Goal: Answer question/provide support: Answer question/provide support

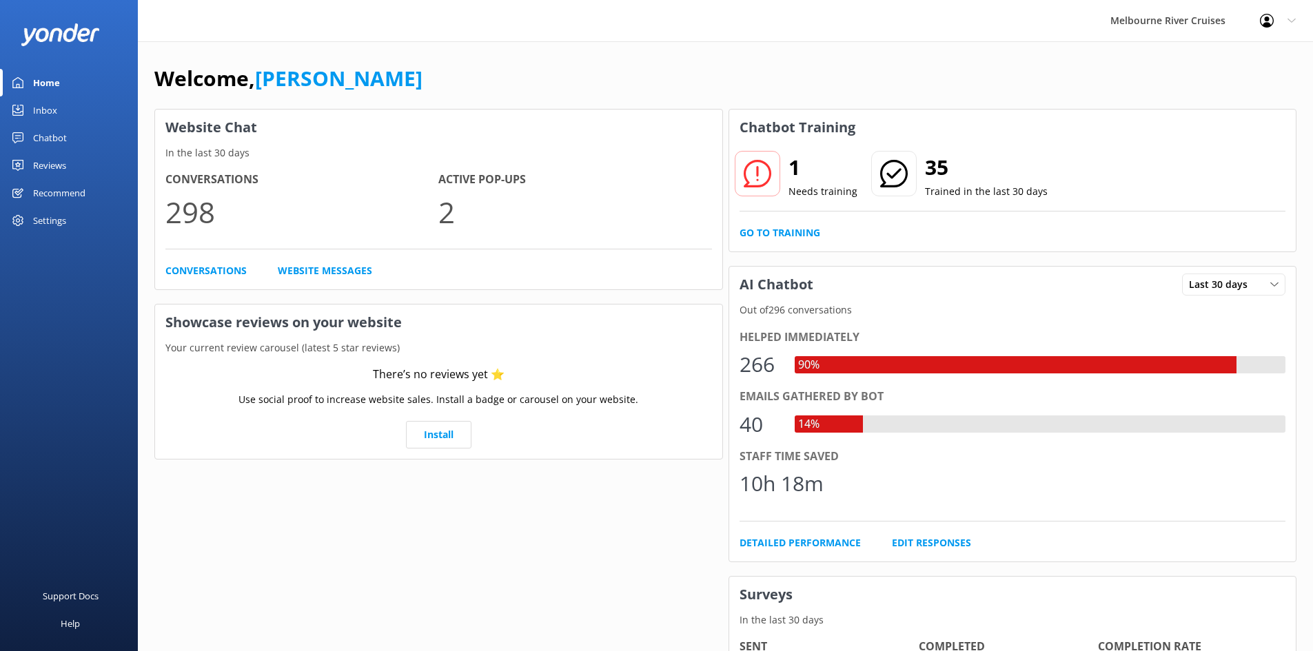
click at [48, 105] on div "Inbox" at bounding box center [45, 110] width 24 height 28
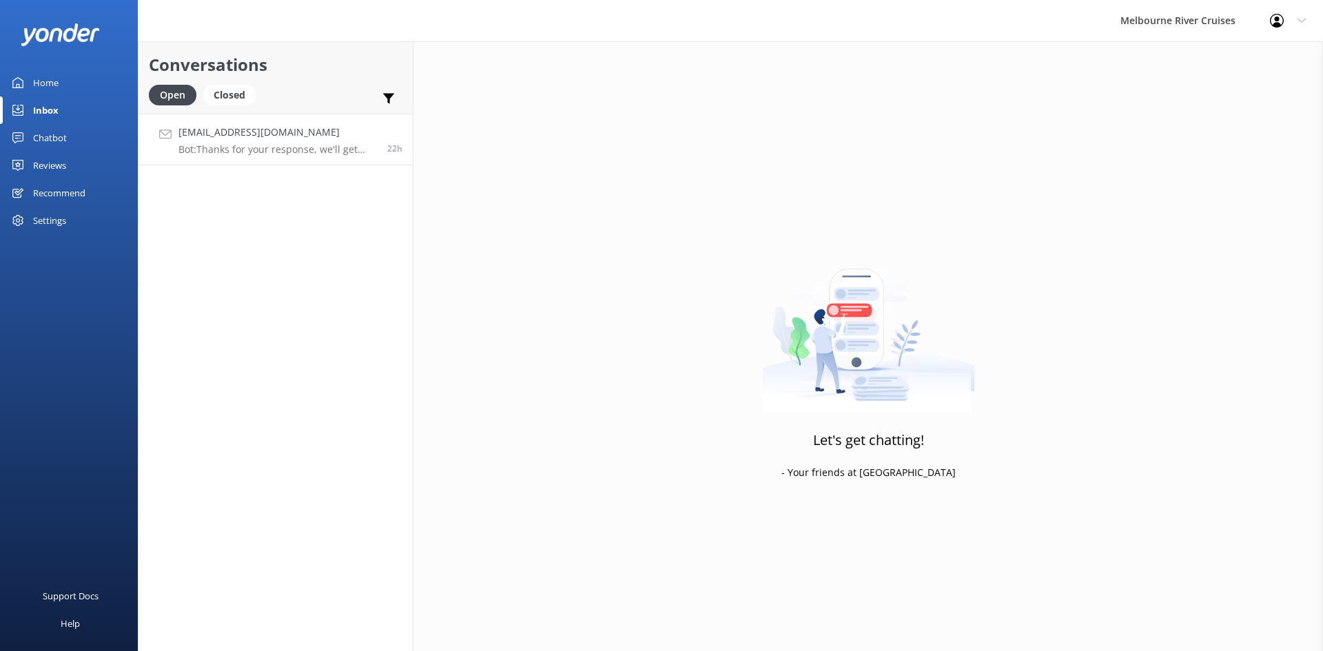
click at [243, 152] on p "Bot: Thanks for your response, we'll get back to you as soon as we can during o…" at bounding box center [278, 149] width 199 height 12
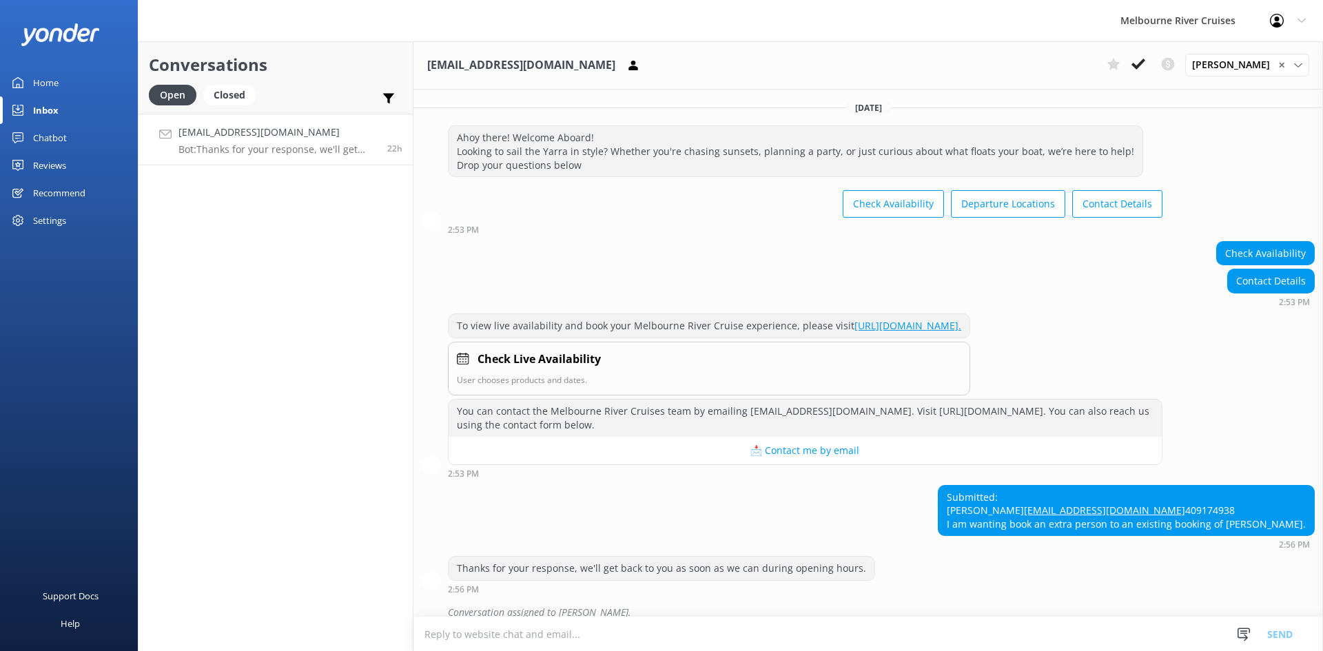
scroll to position [54, 0]
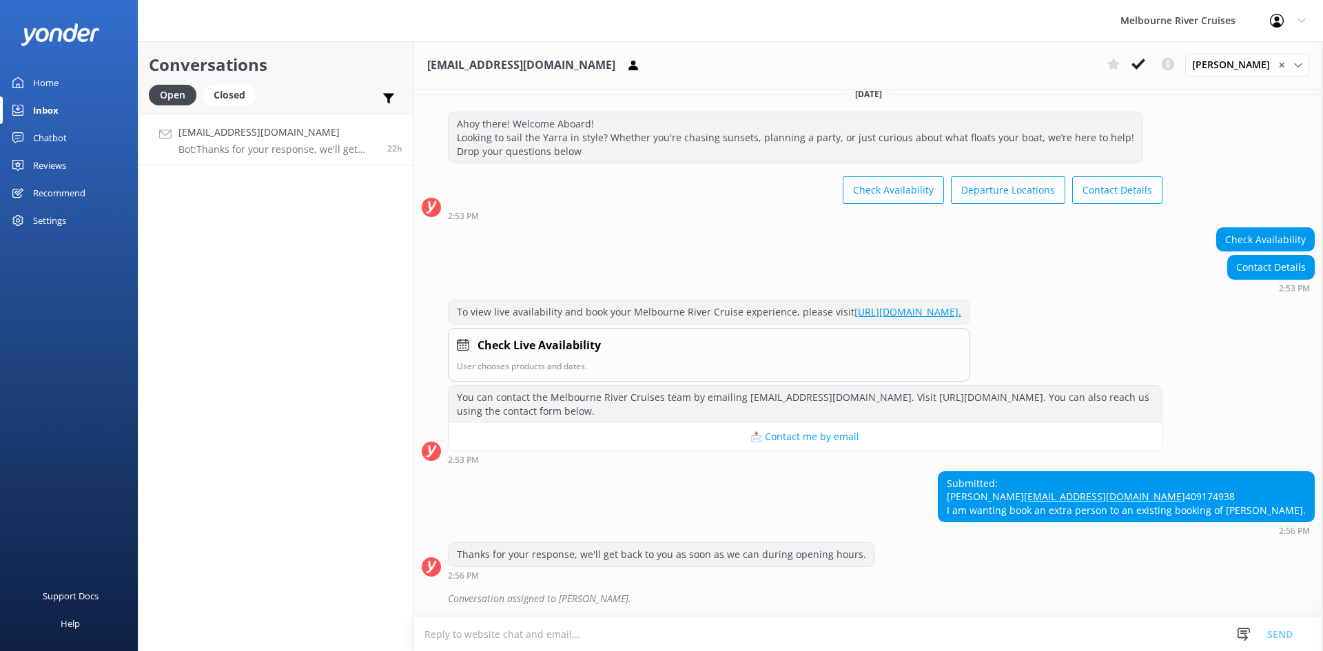
click at [55, 75] on div "Home" at bounding box center [46, 83] width 26 height 28
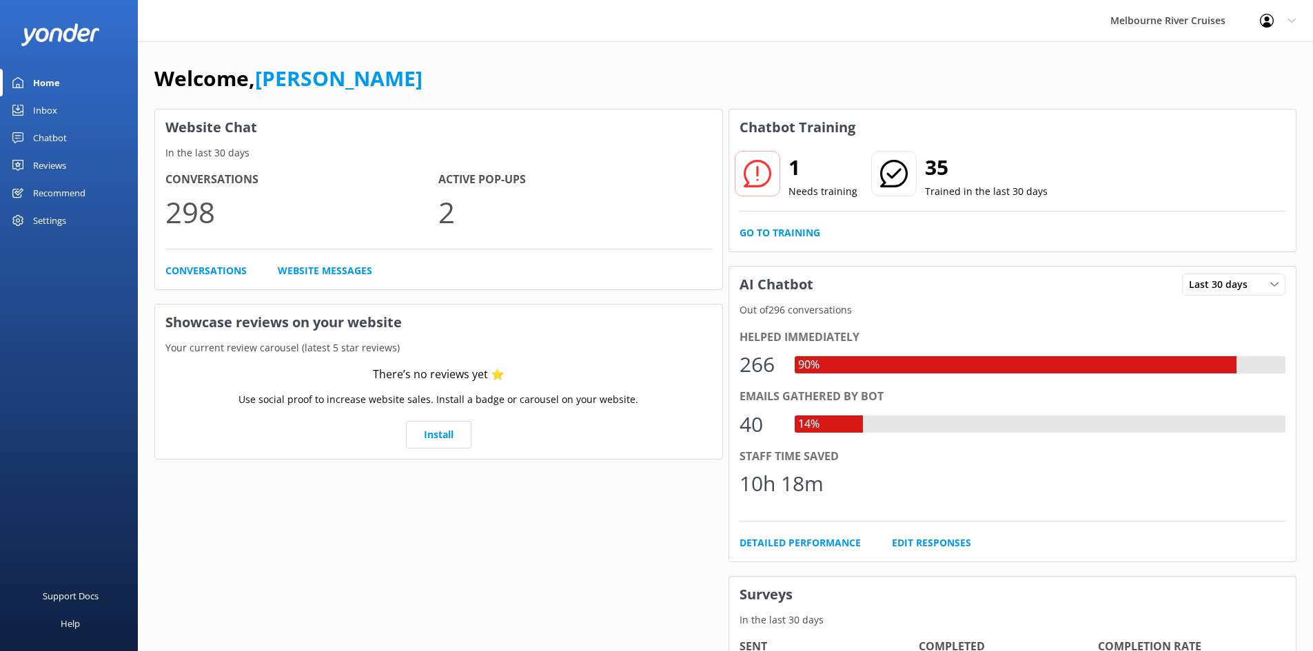
click at [58, 109] on link "Inbox" at bounding box center [69, 110] width 138 height 28
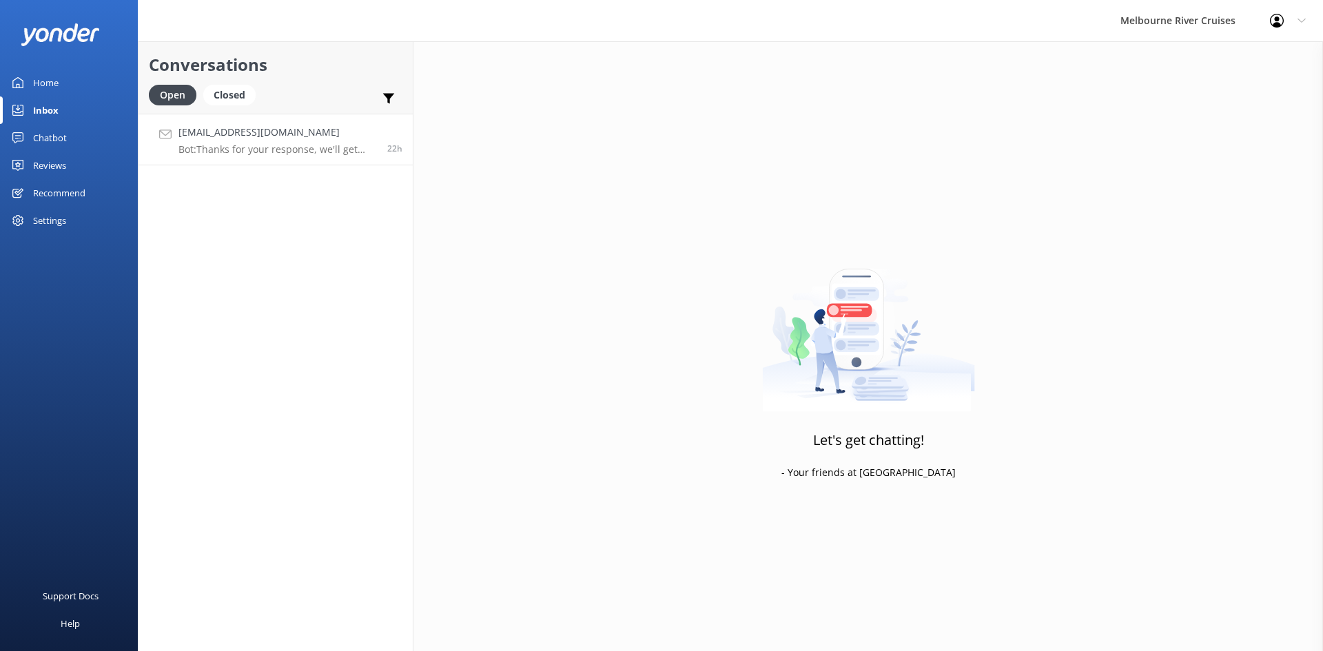
click at [197, 148] on p "Bot: Thanks for your response, we'll get back to you as soon as we can during o…" at bounding box center [278, 149] width 199 height 12
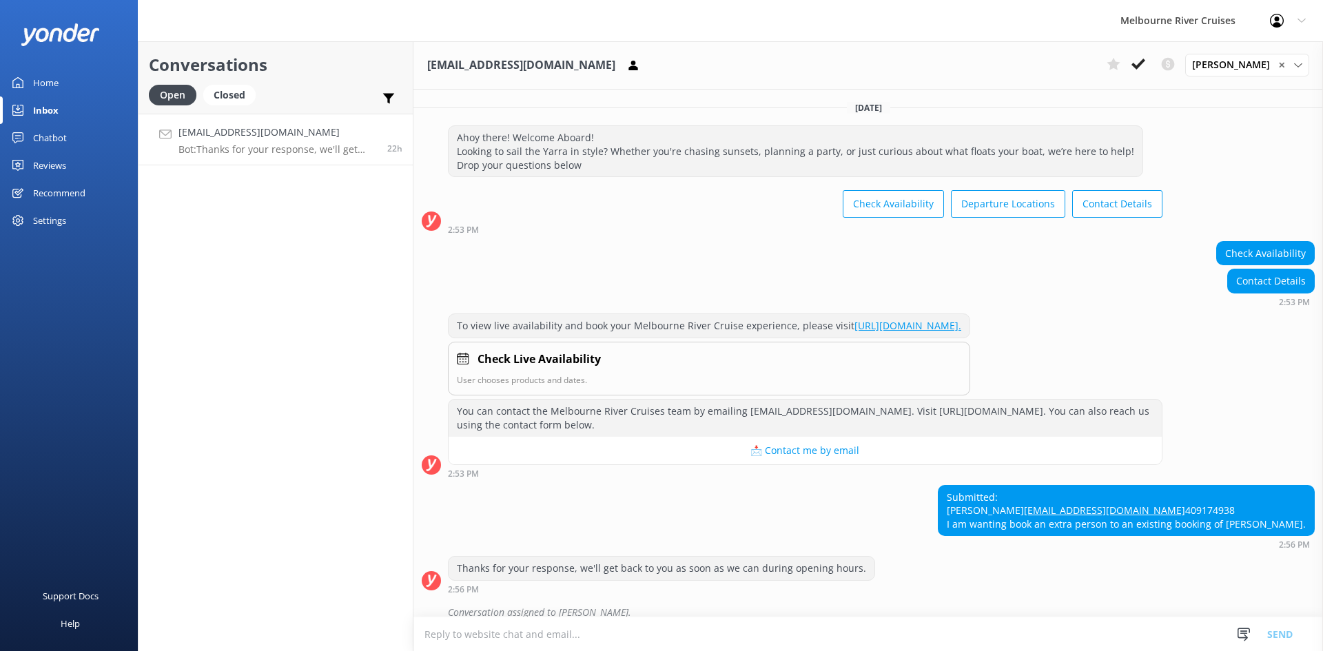
scroll to position [54, 0]
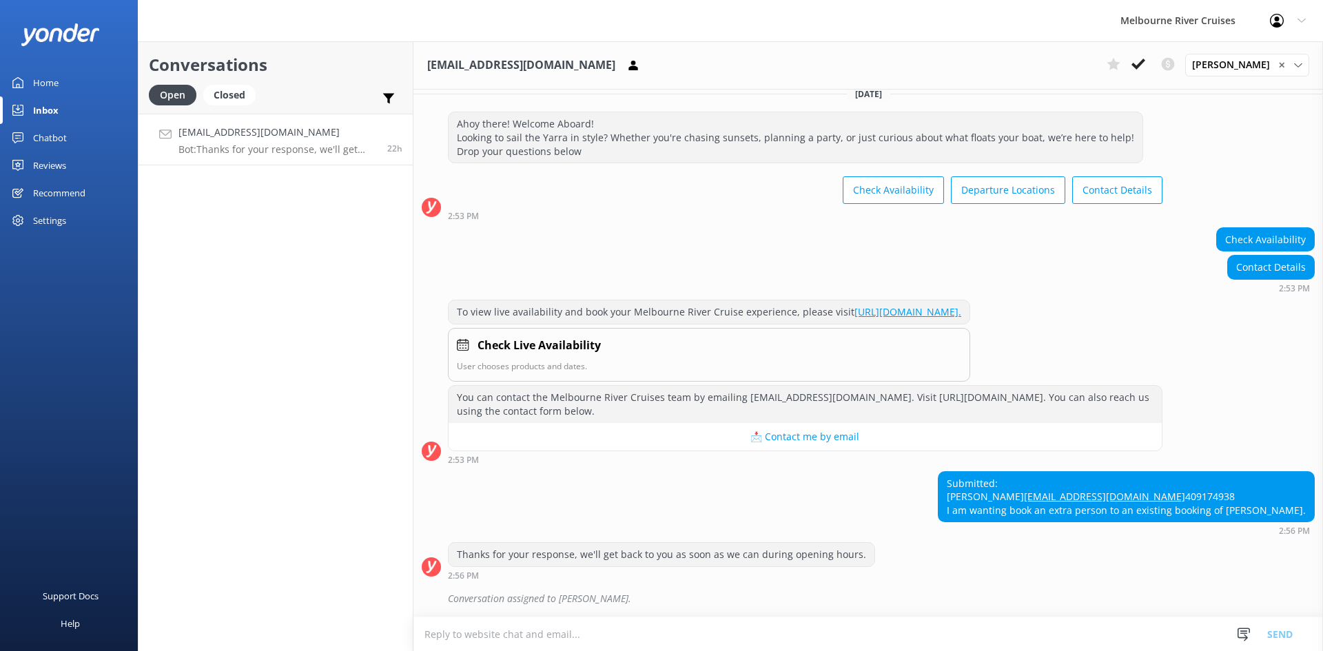
drag, startPoint x: 1232, startPoint y: 509, endPoint x: 1293, endPoint y: 509, distance: 61.3
click at [1293, 509] on div "Submitted: [PERSON_NAME] [EMAIL_ADDRESS][DOMAIN_NAME] 409174938 I am wanting bo…" at bounding box center [1127, 497] width 376 height 50
copy div "[PERSON_NAME]"
